Goal: Task Accomplishment & Management: Use online tool/utility

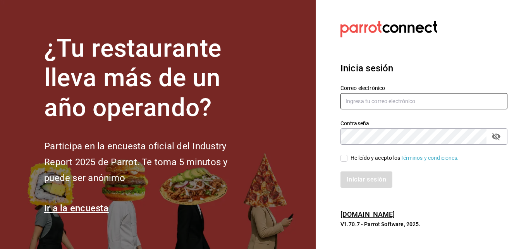
type input "[PERSON_NAME][EMAIL_ADDRESS][PERSON_NAME][DOMAIN_NAME]"
click at [344, 159] on input "He leído y acepto los Términos y condiciones." at bounding box center [343, 157] width 7 height 7
checkbox input "true"
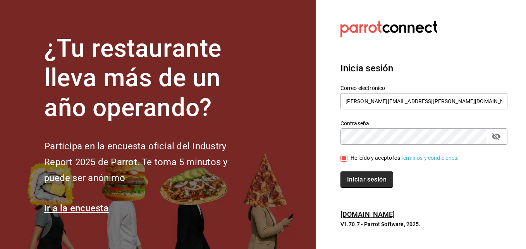
click at [353, 172] on button "Iniciar sesión" at bounding box center [366, 179] width 53 height 16
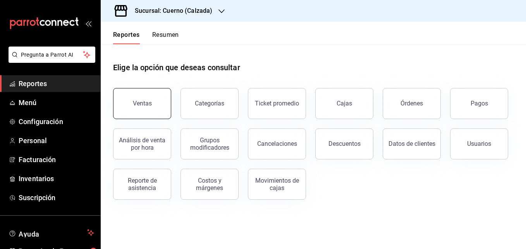
click at [146, 96] on button "Ventas" at bounding box center [142, 103] width 58 height 31
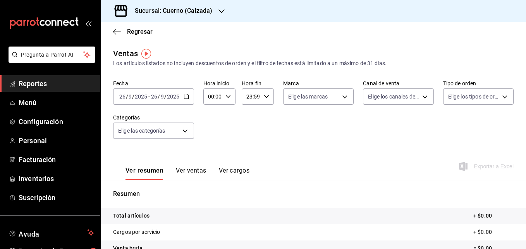
click at [189, 98] on div "[DATE] [DATE] - [DATE] [DATE]" at bounding box center [153, 96] width 81 height 16
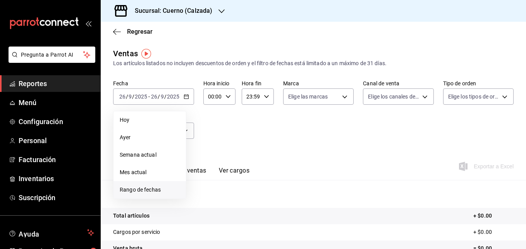
click at [143, 191] on span "Rango de fechas" at bounding box center [150, 189] width 60 height 8
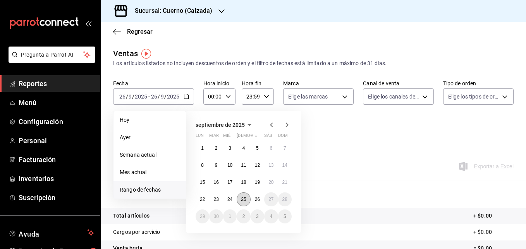
click at [241, 197] on abbr "25" at bounding box center [243, 198] width 5 height 5
click at [252, 199] on button "26" at bounding box center [257, 199] width 14 height 14
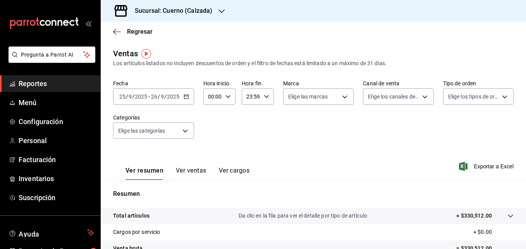
click at [225, 98] on icon "button" at bounding box center [227, 96] width 5 height 5
click at [212, 113] on span "00" at bounding box center [210, 116] width 3 height 6
click at [212, 113] on span "05" at bounding box center [210, 116] width 3 height 6
type input "05:00"
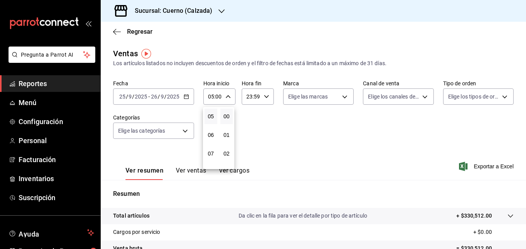
click at [292, 94] on div at bounding box center [263, 124] width 526 height 249
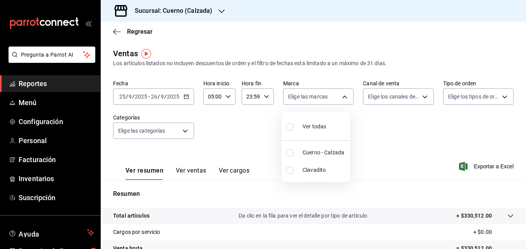
click at [292, 94] on body "Pregunta a Parrot AI Reportes Menú Configuración Personal Facturación Inventari…" at bounding box center [263, 124] width 526 height 249
click at [291, 151] on input "checkbox" at bounding box center [289, 152] width 7 height 7
checkbox input "true"
type input "b7ae777b-2dfc-42e0-9650-6cefdf37a424"
click at [265, 129] on div at bounding box center [263, 124] width 526 height 249
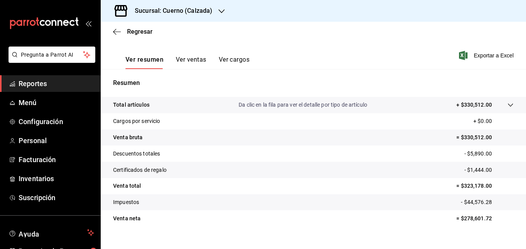
scroll to position [113, 0]
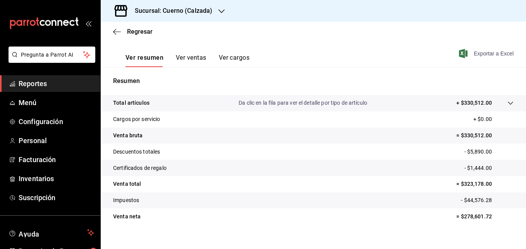
click at [482, 54] on span "Exportar a Excel" at bounding box center [486, 53] width 53 height 9
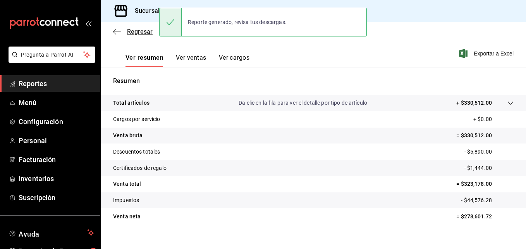
click at [115, 29] on icon "button" at bounding box center [117, 31] width 8 height 7
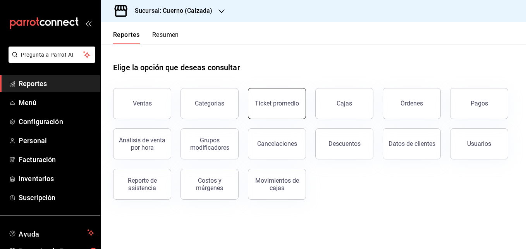
click at [262, 113] on button "Ticket promedio" at bounding box center [277, 103] width 58 height 31
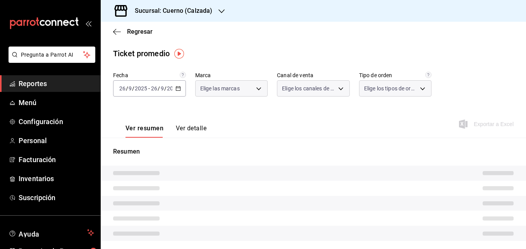
type input "b7ae777b-2dfc-42e0-9650-6cefdf37a424,c000f1c0-fb9f-4016-8e6a-f0d1e83e893d"
type input "PARROT,UBER_EATS,RAPPI,DIDI_FOOD,ONLINE"
type input "45550569-3ed2-40ec-865f-a78a43aad0fb,ed9744db-0daf-4564-a5b3-b3442505d928,23f9e…"
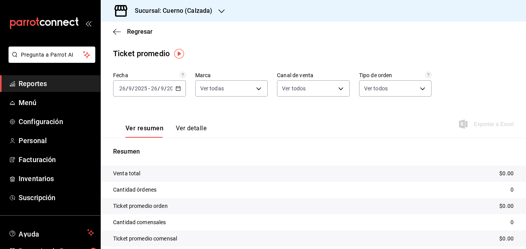
click at [178, 92] on div "[DATE] [DATE] - [DATE] [DATE]" at bounding box center [149, 88] width 73 height 16
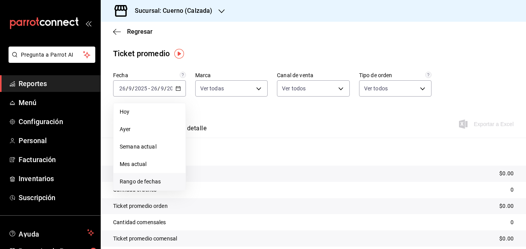
click at [158, 180] on span "Rango de fechas" at bounding box center [150, 181] width 60 height 8
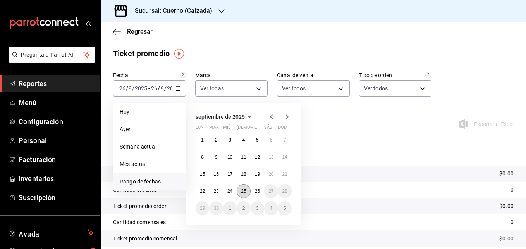
click at [244, 192] on abbr "25" at bounding box center [243, 190] width 5 height 5
click at [252, 191] on button "26" at bounding box center [257, 191] width 14 height 14
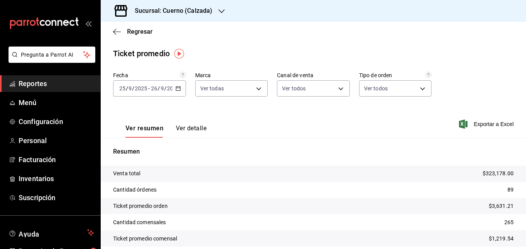
click at [228, 140] on div "Resumen Venta total $323,178.00 Cantidad órdenes 89 Ticket promedio orden $3,63…" at bounding box center [313, 196] width 425 height 118
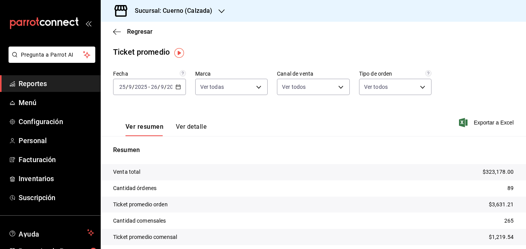
scroll to position [1, 0]
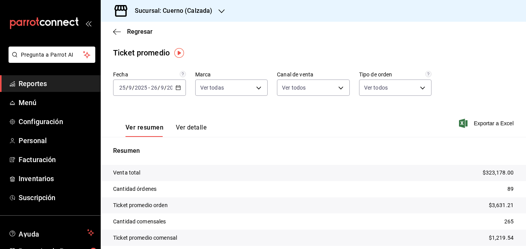
click at [115, 27] on div "Regresar" at bounding box center [313, 32] width 425 height 20
click at [114, 33] on icon "button" at bounding box center [117, 31] width 8 height 7
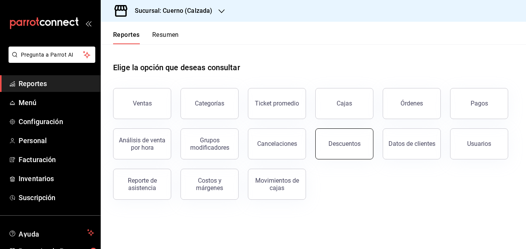
click at [358, 134] on button "Descuentos" at bounding box center [344, 143] width 58 height 31
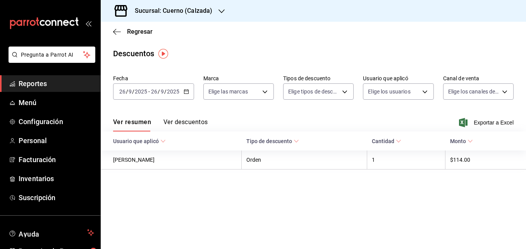
click at [187, 91] on icon "button" at bounding box center [185, 91] width 5 height 5
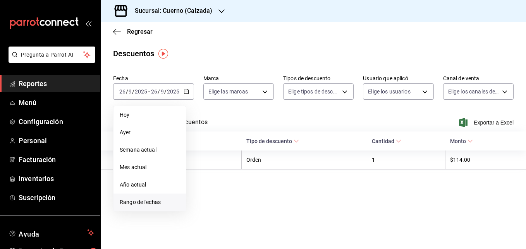
click at [146, 198] on span "Rango de fechas" at bounding box center [150, 202] width 60 height 8
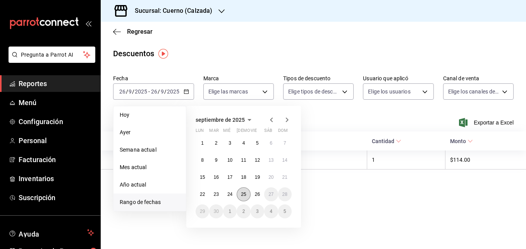
click at [240, 197] on button "25" at bounding box center [244, 194] width 14 height 14
click at [252, 195] on button "26" at bounding box center [257, 194] width 14 height 14
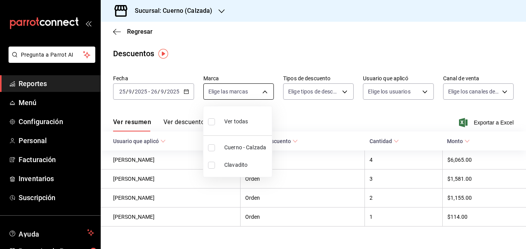
click at [264, 94] on body "Pregunta a Parrot AI Reportes Menú Configuración Personal Facturación Inventari…" at bounding box center [263, 124] width 526 height 249
click at [212, 145] on input "checkbox" at bounding box center [211, 147] width 7 height 7
checkbox input "true"
type input "b7ae777b-2dfc-42e0-9650-6cefdf37a424"
click at [286, 121] on div at bounding box center [263, 124] width 526 height 249
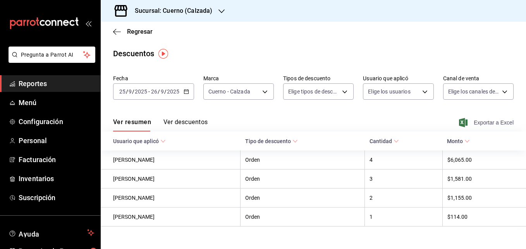
click at [466, 120] on span "Exportar a Excel" at bounding box center [486, 122] width 53 height 9
